Goal: Task Accomplishment & Management: Manage account settings

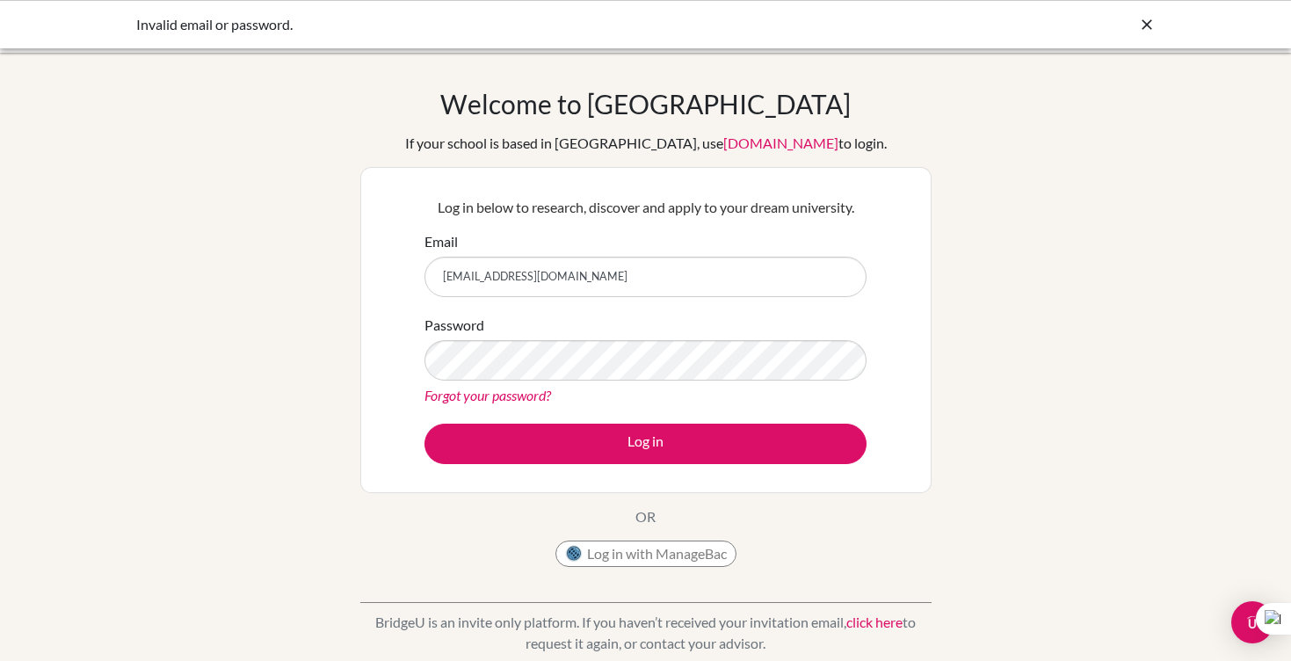
click at [475, 395] on link "Forgot your password?" at bounding box center [488, 395] width 127 height 17
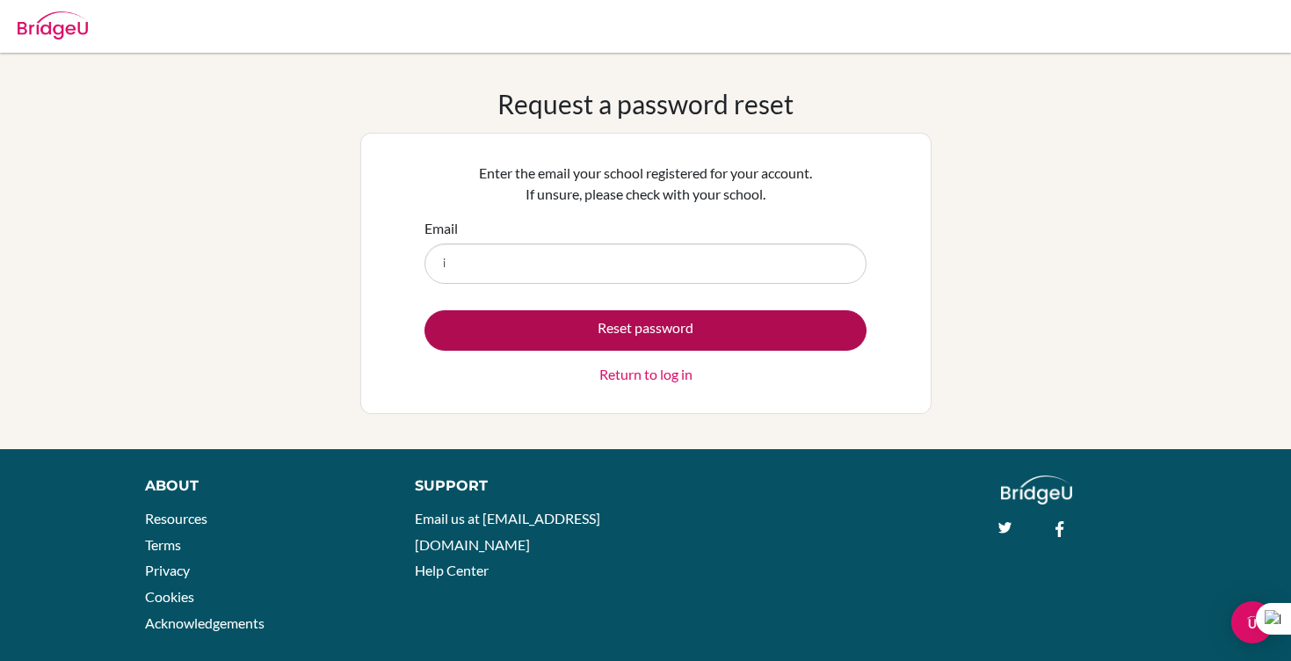
type input "[EMAIL_ADDRESS][DOMAIN_NAME]"
click at [562, 332] on button "Reset password" at bounding box center [646, 330] width 442 height 40
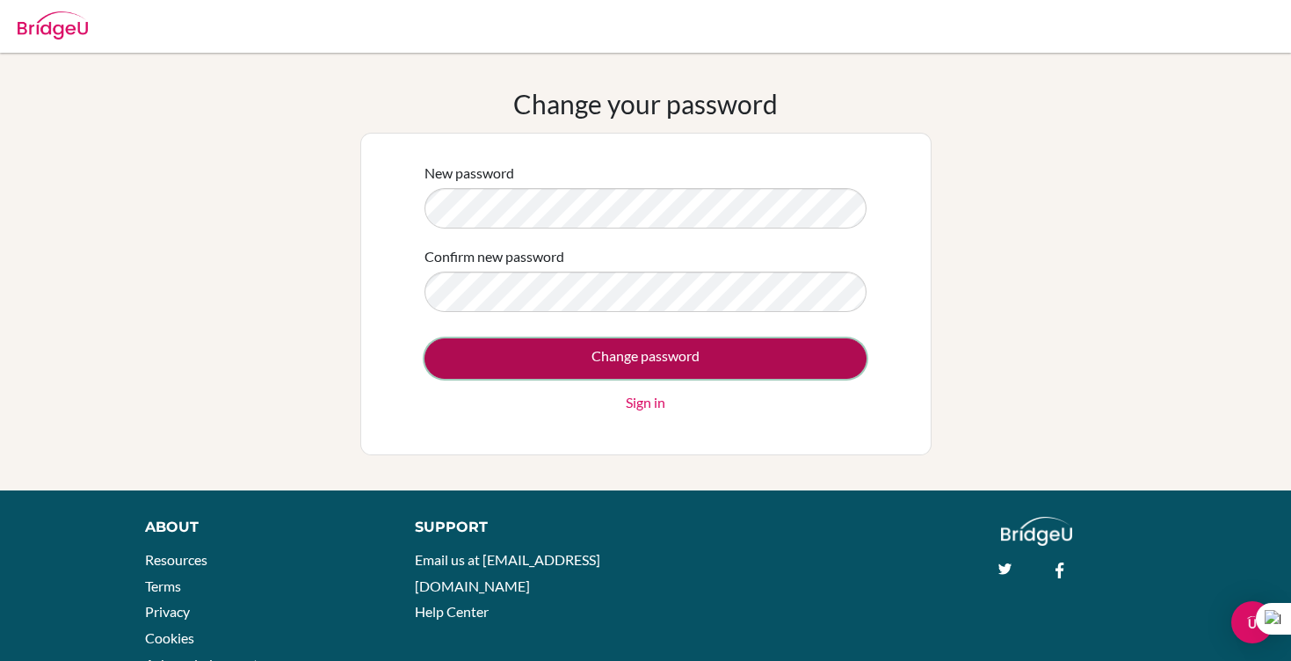
click at [539, 356] on input "Change password" at bounding box center [646, 358] width 442 height 40
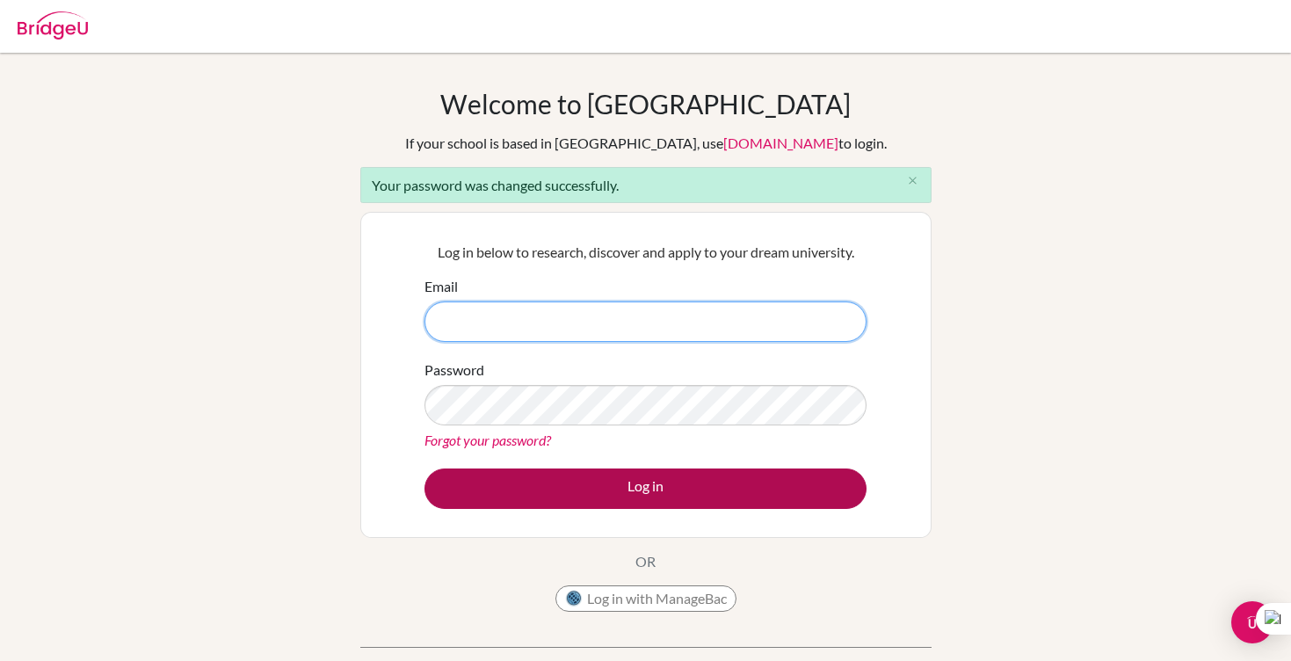
type input "[EMAIL_ADDRESS][DOMAIN_NAME]"
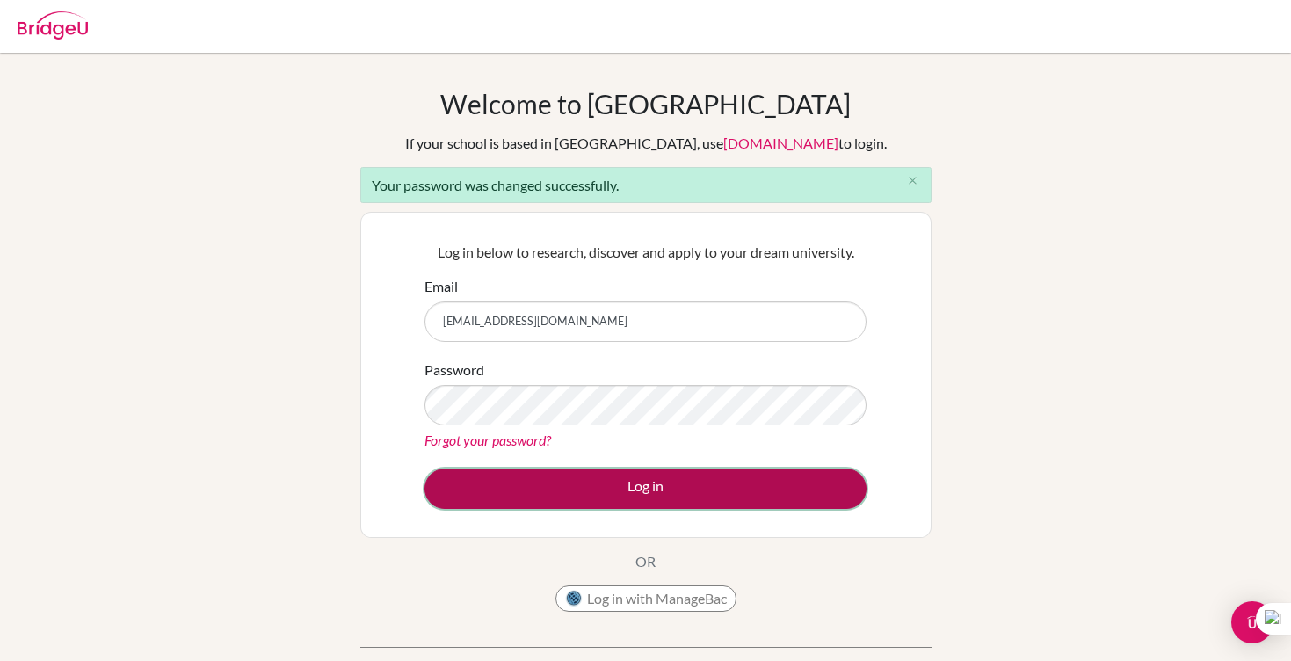
click at [588, 484] on button "Log in" at bounding box center [646, 489] width 442 height 40
